Goal: Task Accomplishment & Management: Complete application form

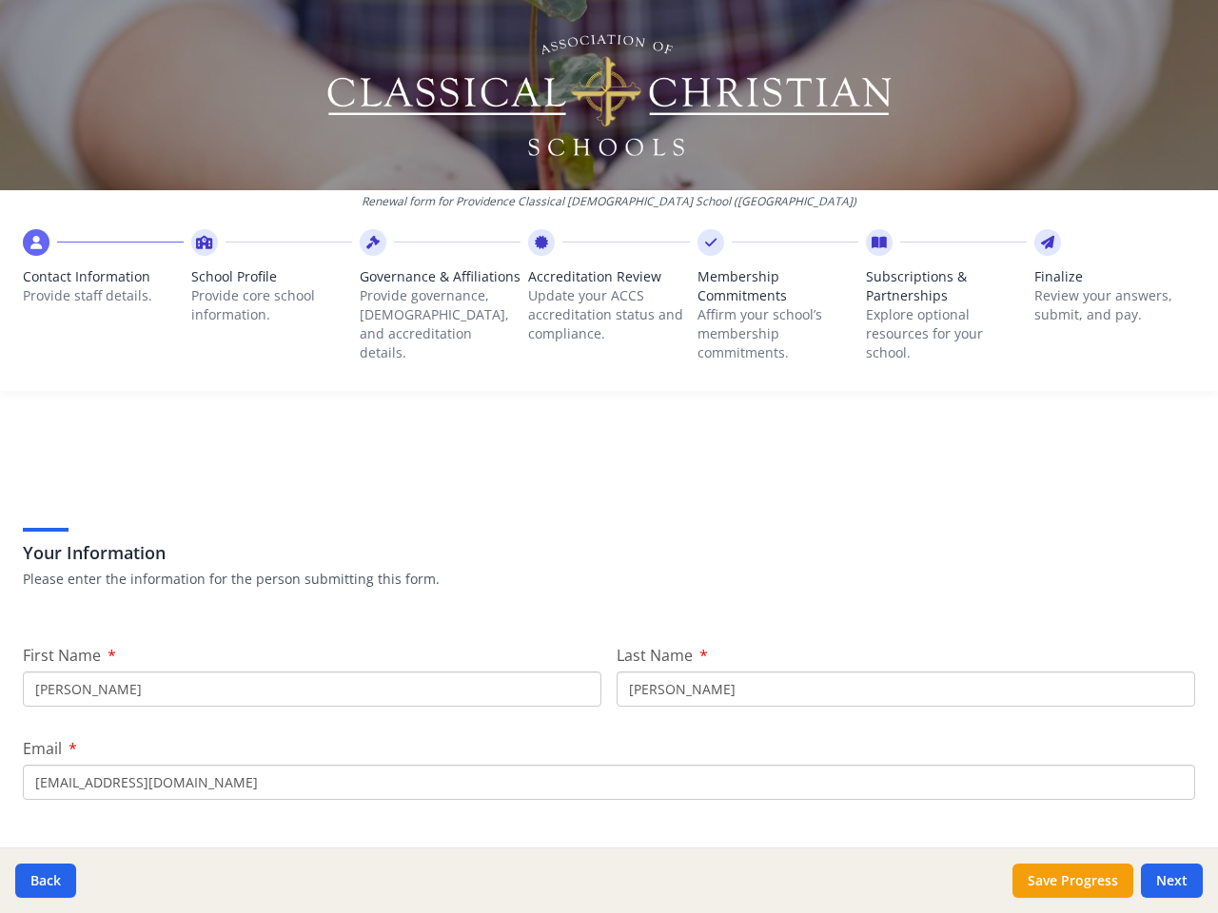
click at [609, 457] on div "Your Information Please enter the information for the person submitting this fo…" at bounding box center [609, 533] width 1172 height 162
click at [102, 282] on span "Contact Information" at bounding box center [103, 276] width 161 height 19
click at [268, 291] on p "Provide core school information." at bounding box center [271, 305] width 161 height 38
click at [434, 310] on p "Provide governance, church, and accreditation details." at bounding box center [440, 324] width 161 height 76
click at [600, 301] on p "Update your ACCS accreditation status and compliance." at bounding box center [608, 314] width 161 height 57
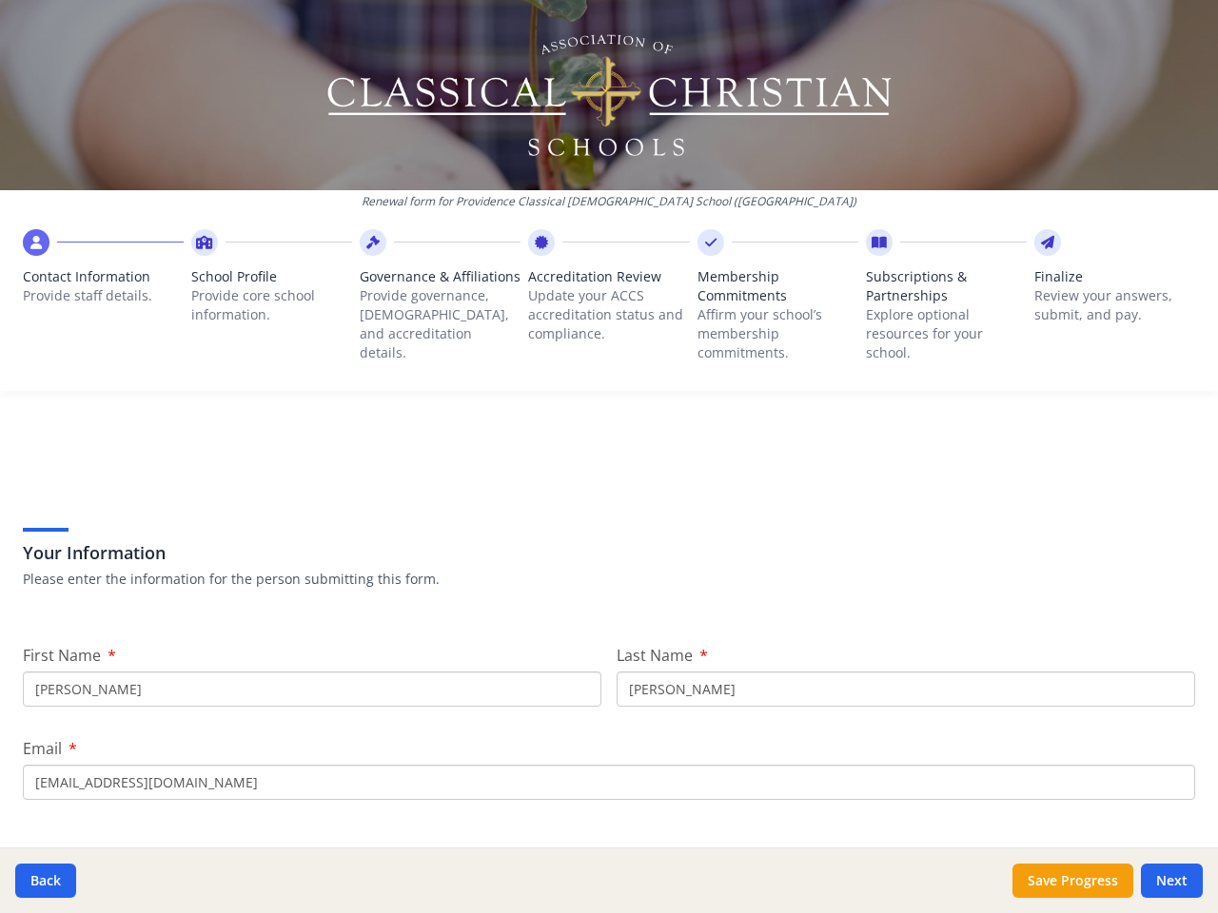
click at [767, 310] on p "Affirm your school’s membership commitments." at bounding box center [777, 333] width 161 height 57
click at [933, 310] on p "Explore optional resources for your school." at bounding box center [946, 333] width 161 height 57
click at [1099, 291] on p "Review your answers, submit, and pay." at bounding box center [1114, 305] width 161 height 38
click at [46, 881] on button "Back" at bounding box center [45, 881] width 61 height 34
click at [1072, 881] on button "Save Progress" at bounding box center [1072, 881] width 121 height 34
